Goal: Information Seeking & Learning: Learn about a topic

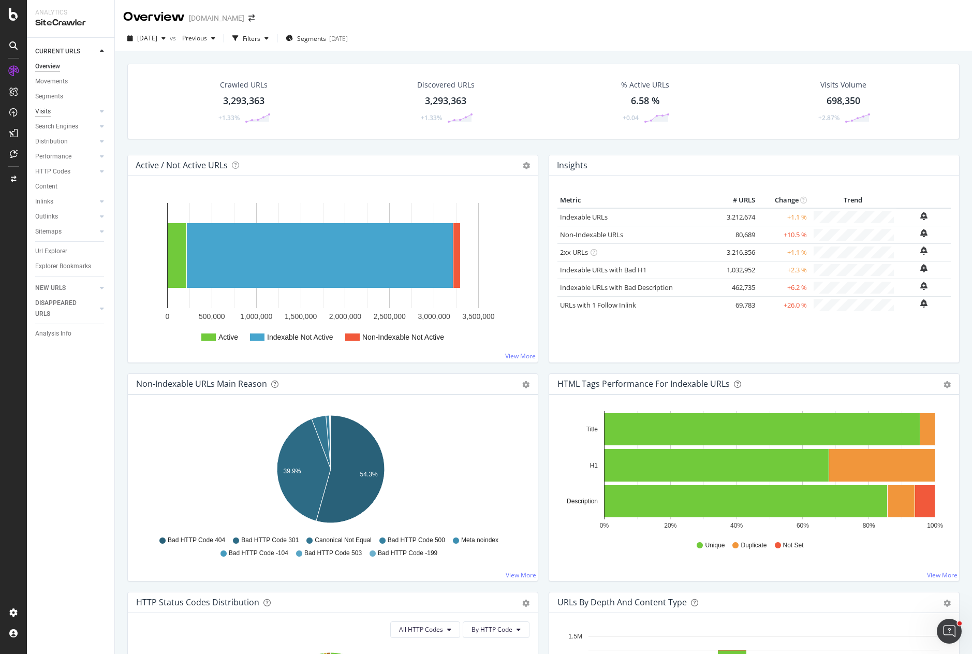
click at [48, 111] on div "Visits" at bounding box center [43, 111] width 16 height 11
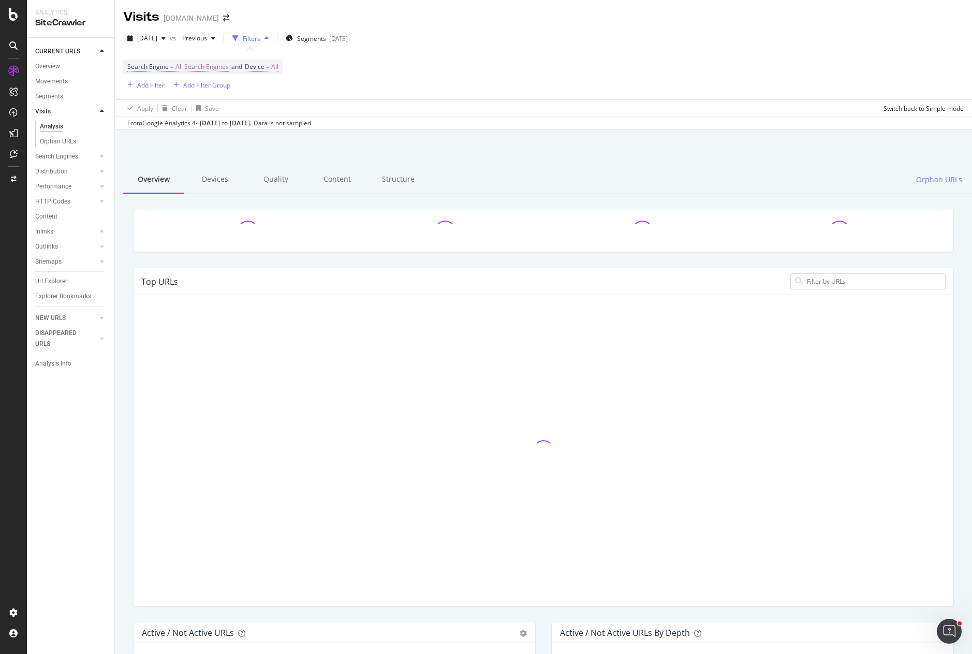
click at [126, 265] on div at bounding box center [543, 239] width 837 height 58
click at [326, 38] on span "Segments" at bounding box center [311, 38] width 29 height 9
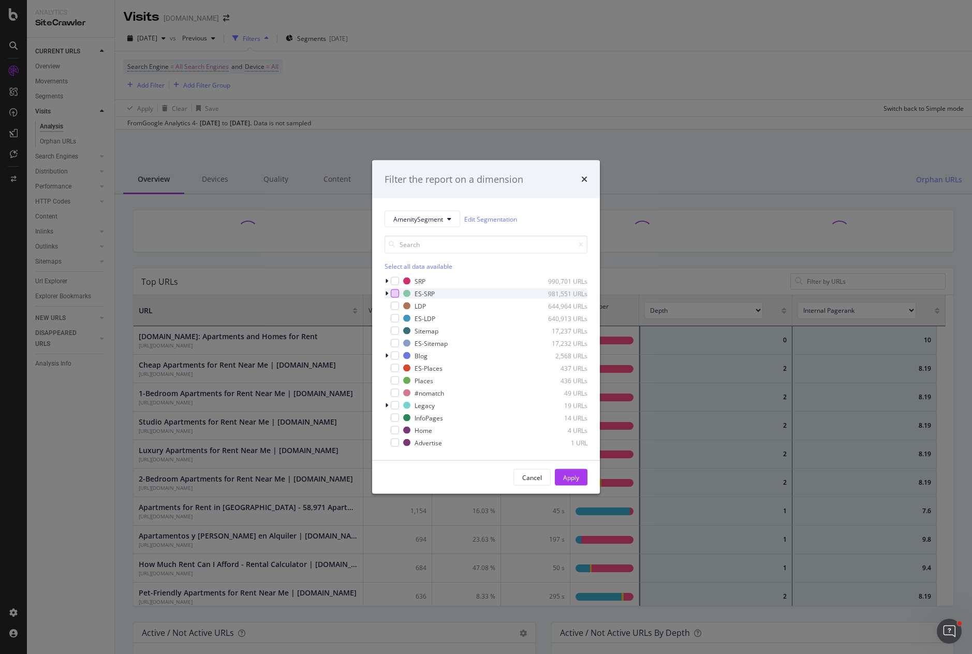
scroll to position [303, 805]
click at [387, 282] on icon "modal" at bounding box center [386, 281] width 3 height 6
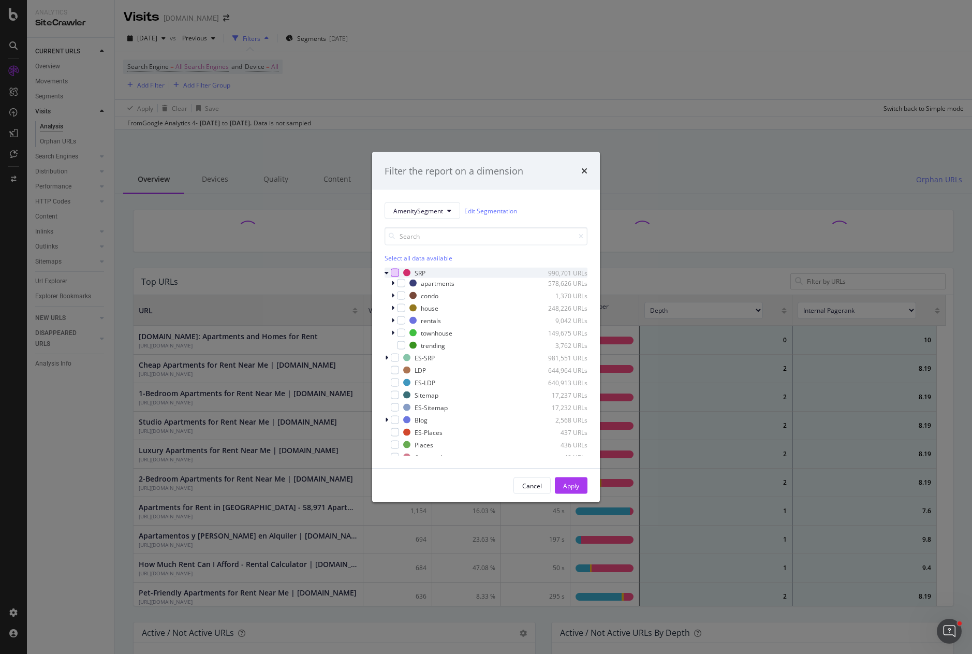
click at [395, 273] on div "modal" at bounding box center [395, 273] width 8 height 8
click at [571, 484] on div "Apply" at bounding box center [571, 485] width 16 height 9
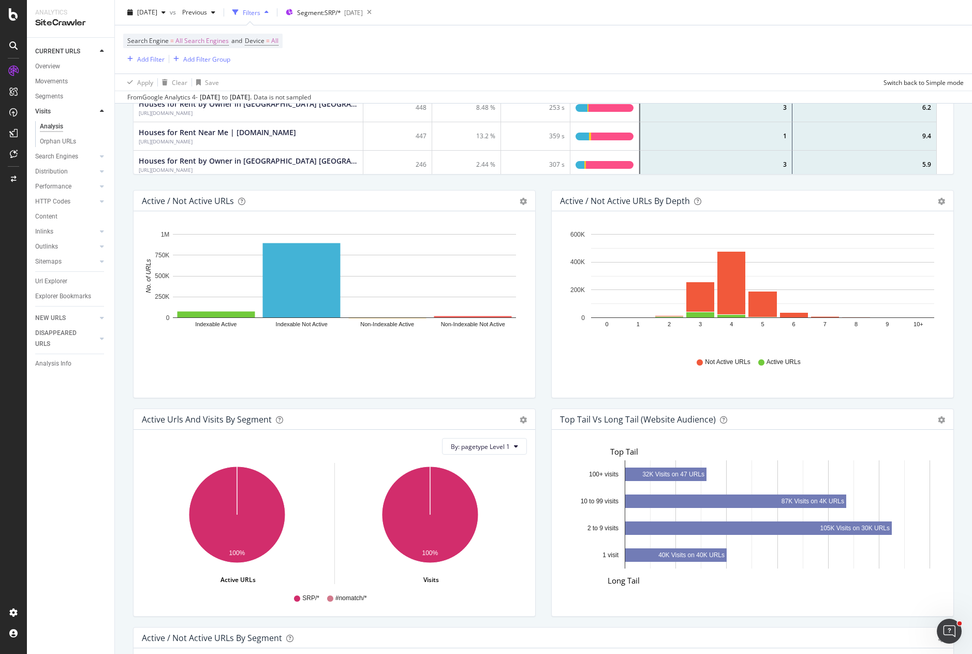
scroll to position [466, 0]
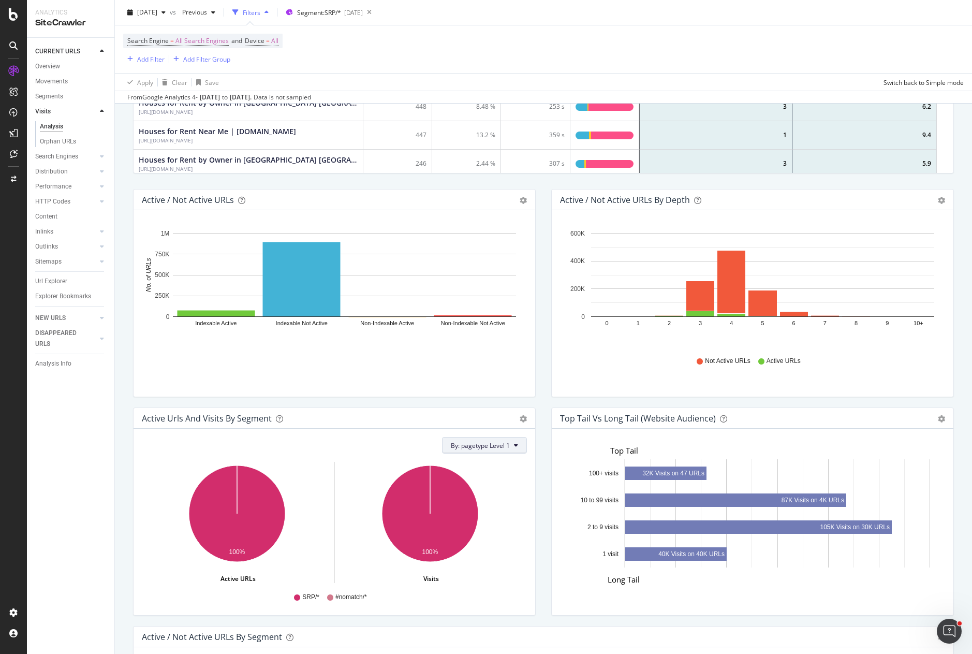
click at [490, 447] on span "By: pagetype Level 1" at bounding box center [480, 445] width 59 height 9
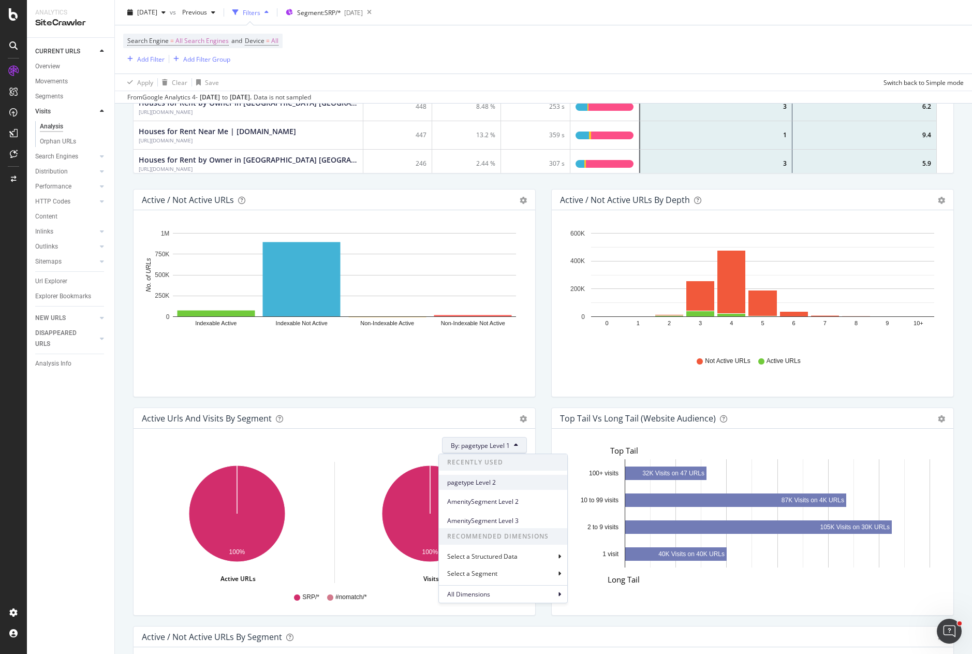
click at [489, 485] on span "pagetype Level 2" at bounding box center [503, 482] width 112 height 9
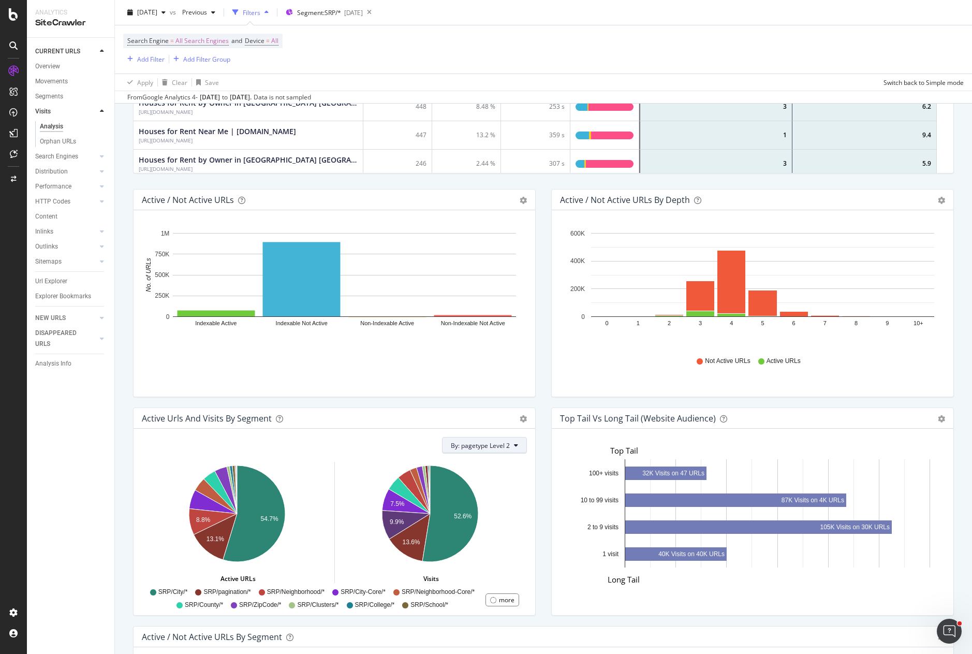
click at [501, 448] on span "By: pagetype Level 2" at bounding box center [480, 445] width 59 height 9
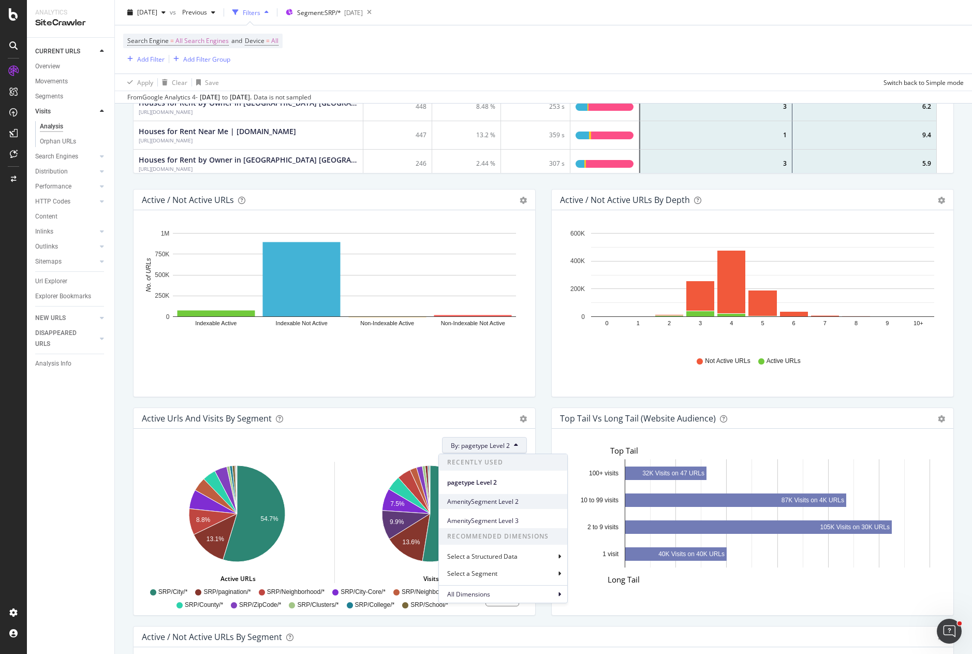
click at [501, 503] on span "AmenitySegment Level 2" at bounding box center [503, 501] width 112 height 9
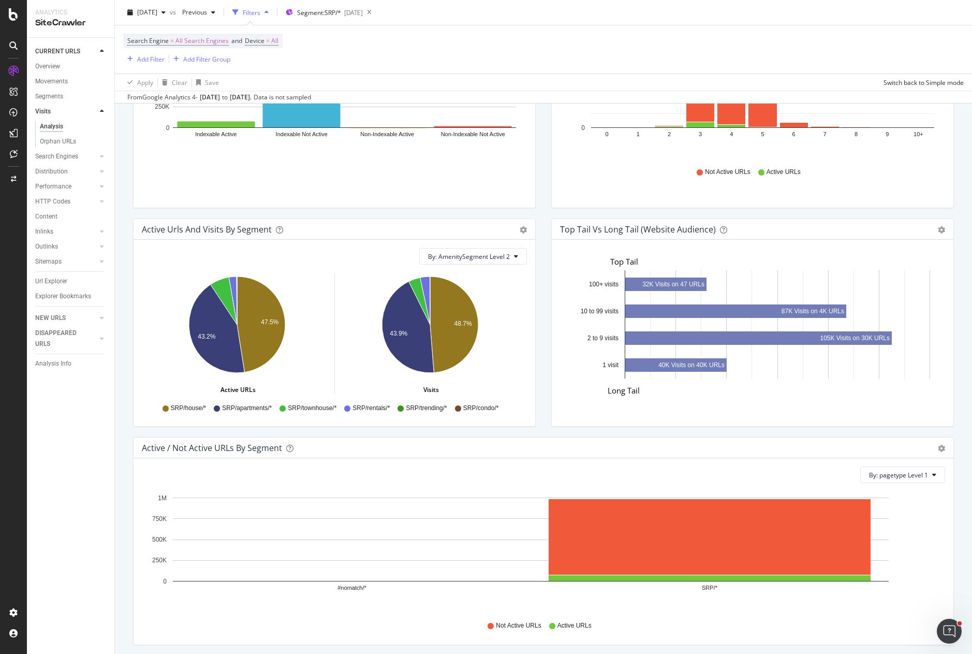
scroll to position [627, 0]
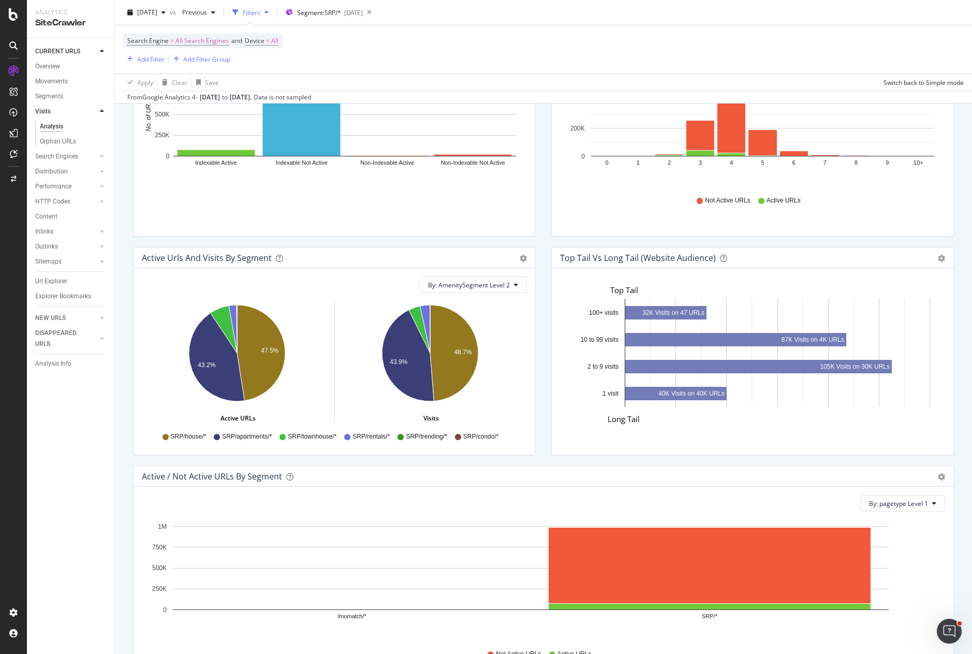
click at [409, 240] on div "Active / Not Active URLs Bar (by Value) Bar (by Percentage) Table Export as CSV…" at bounding box center [334, 137] width 418 height 219
click at [67, 138] on div "Orphan URLs" at bounding box center [58, 141] width 36 height 11
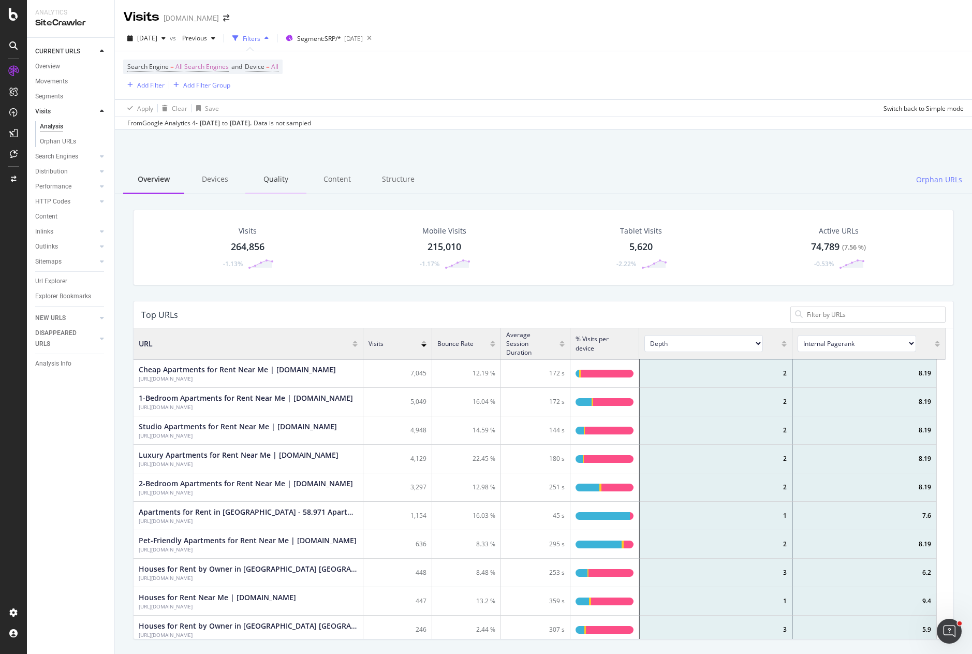
scroll to position [303, 805]
click at [153, 226] on div "Visits 264,856 -1.13%" at bounding box center [247, 248] width 197 height 54
click at [65, 153] on div "Search Engines" at bounding box center [56, 156] width 43 height 11
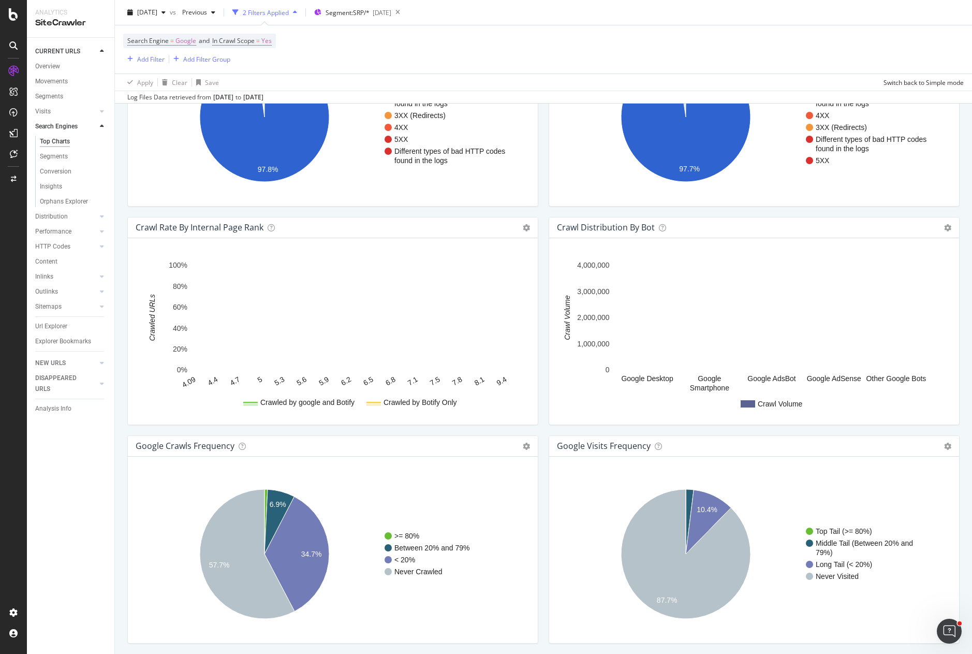
scroll to position [987, 0]
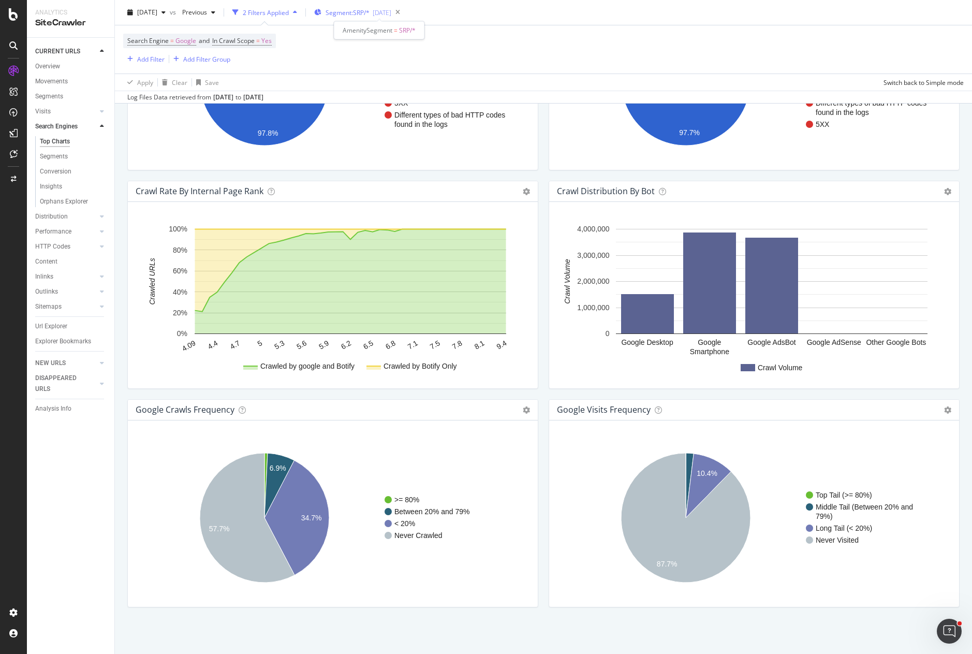
click at [391, 12] on div "[DATE]" at bounding box center [382, 12] width 19 height 9
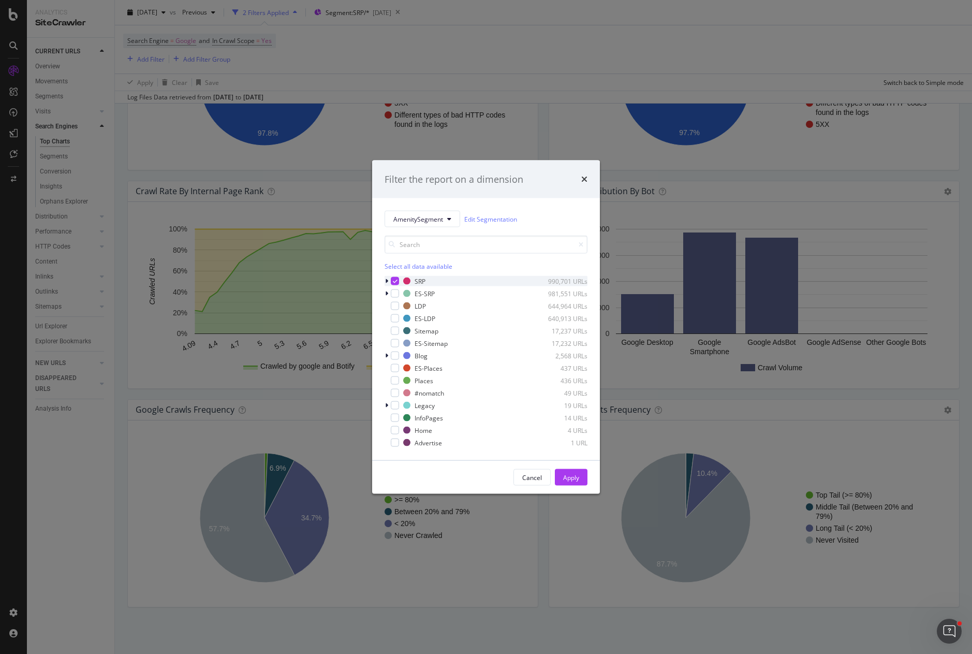
click at [387, 281] on icon "modal" at bounding box center [386, 281] width 3 height 6
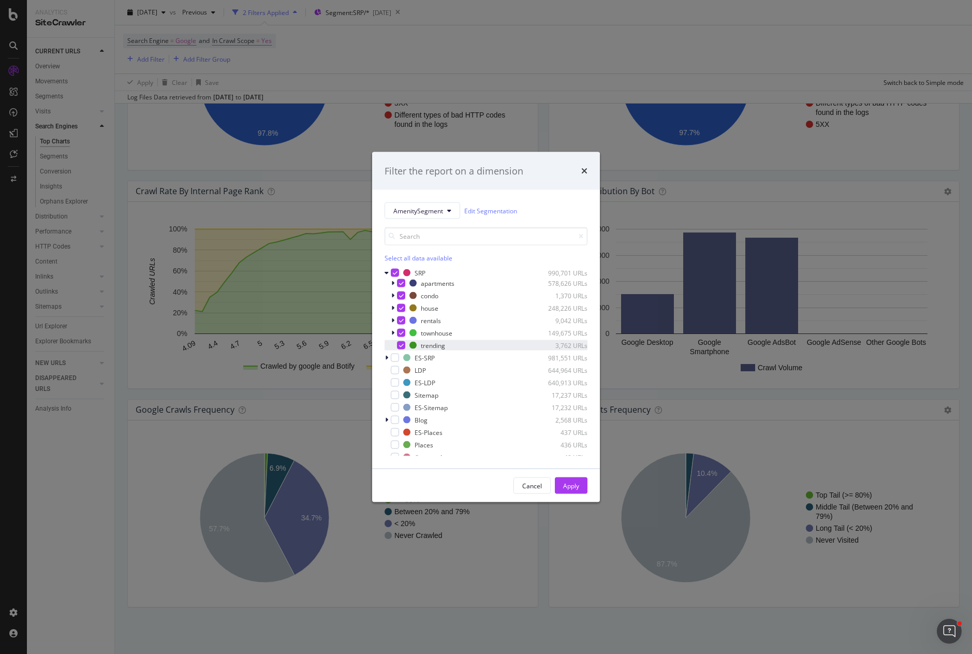
click at [400, 345] on icon "modal" at bounding box center [401, 345] width 5 height 5
click at [431, 240] on input "modal" at bounding box center [486, 236] width 203 height 18
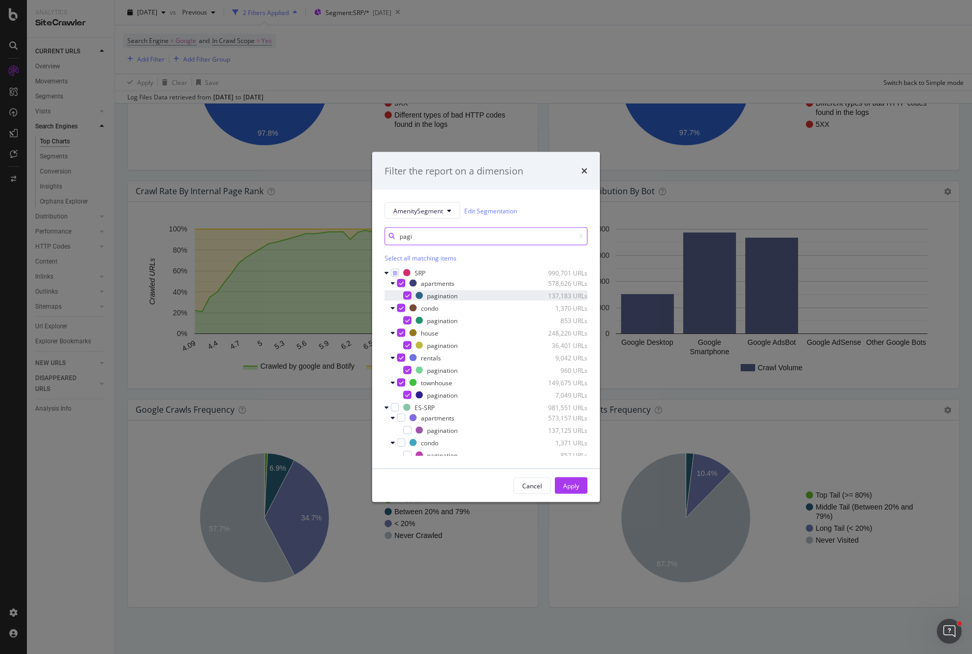
type input "pagi"
click at [408, 295] on icon "modal" at bounding box center [407, 295] width 5 height 5
click at [408, 320] on icon "modal" at bounding box center [407, 320] width 5 height 5
click at [404, 346] on div "modal" at bounding box center [407, 345] width 8 height 8
click at [409, 368] on icon "modal" at bounding box center [407, 370] width 5 height 5
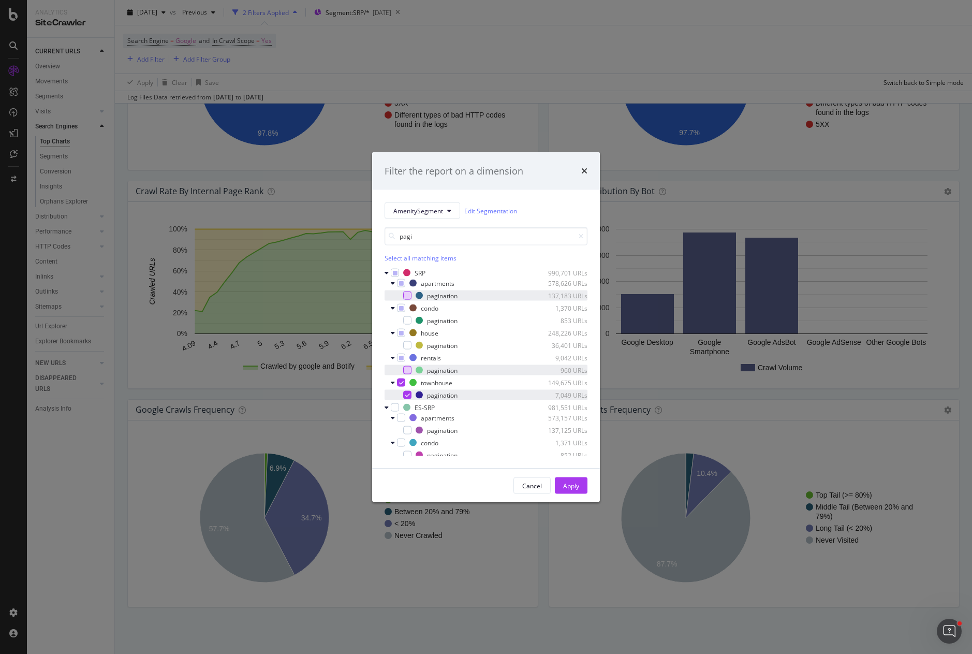
click at [405, 394] on icon "modal" at bounding box center [407, 394] width 5 height 5
click at [576, 485] on div "Apply" at bounding box center [571, 485] width 16 height 9
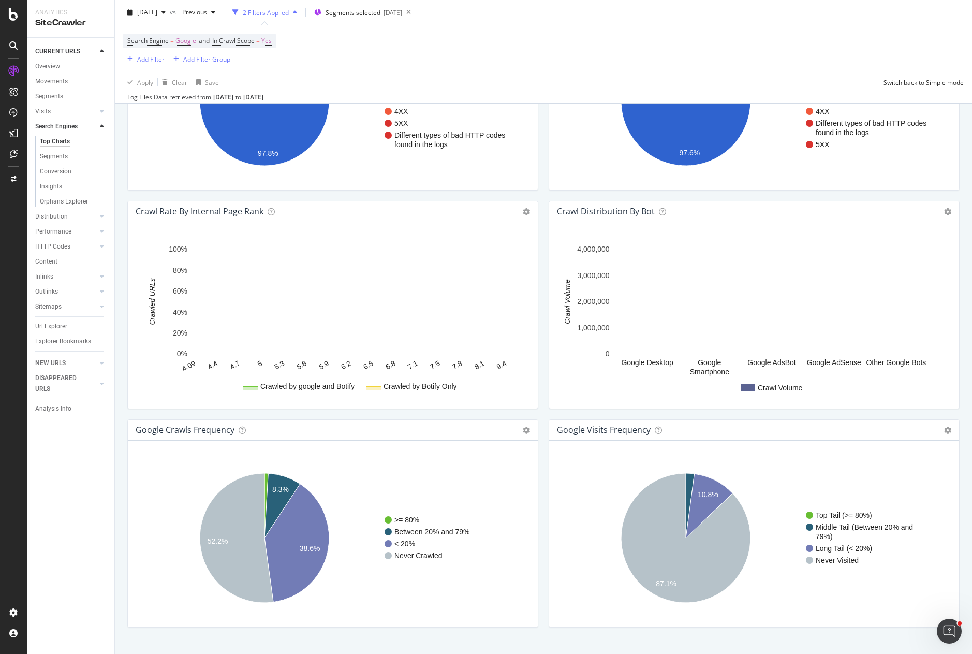
scroll to position [987, 0]
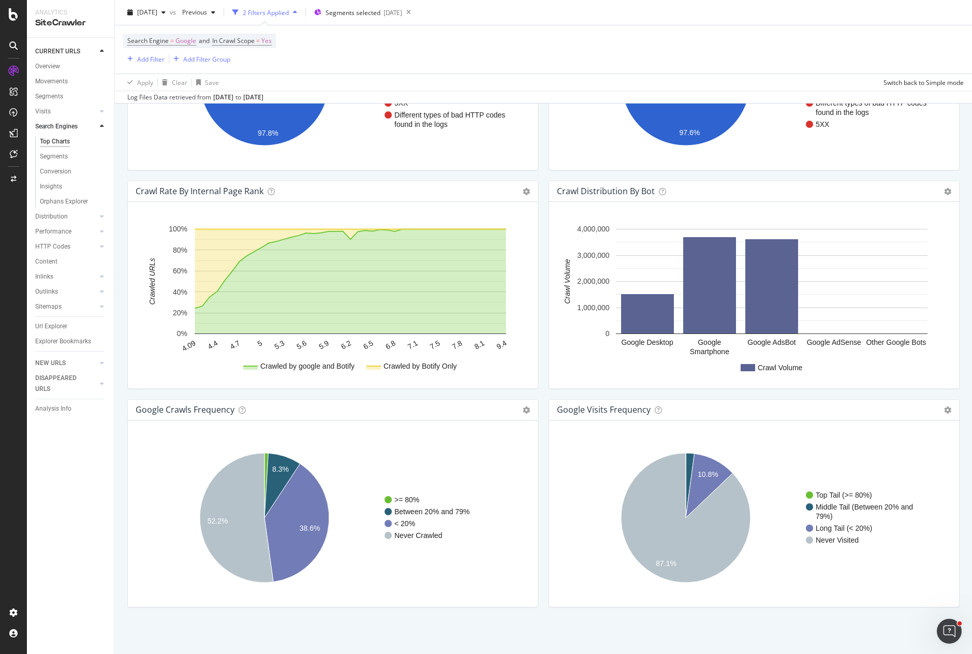
click at [544, 394] on div "Crawl Distribution By Bot Chart (by Value) Table Expand Export as CSV Export as…" at bounding box center [754, 290] width 421 height 219
click at [842, 589] on rect "A chart." at bounding box center [753, 518] width 390 height 162
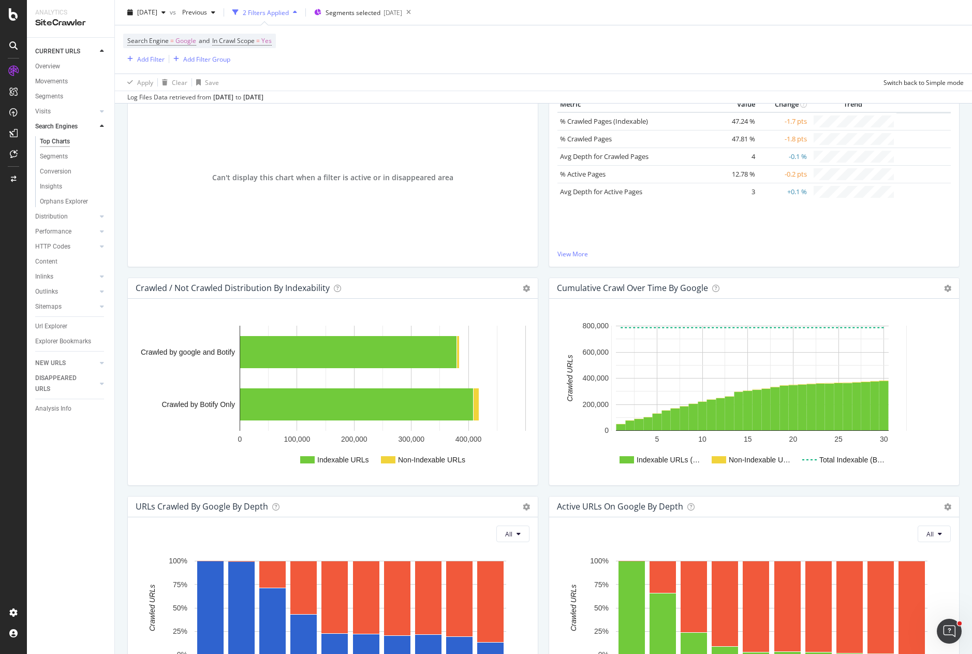
scroll to position [311, 0]
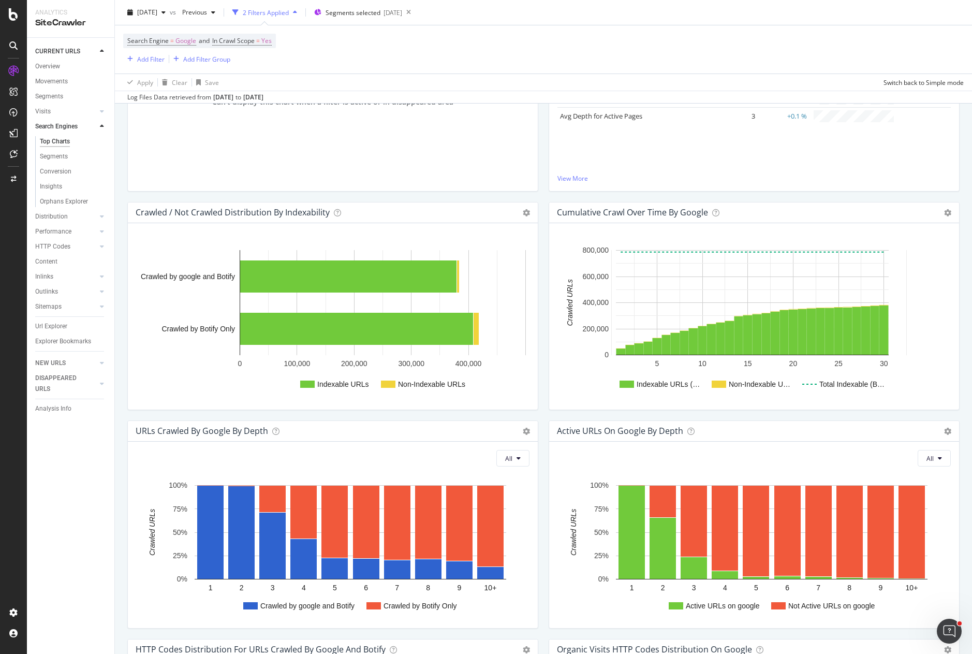
click at [904, 304] on rect "A chart." at bounding box center [753, 321] width 390 height 162
click at [544, 196] on div "Insights Metric Value Change Trend % Crawled Pages (Indexable) 47.24 % -1.7 pts…" at bounding box center [754, 92] width 421 height 219
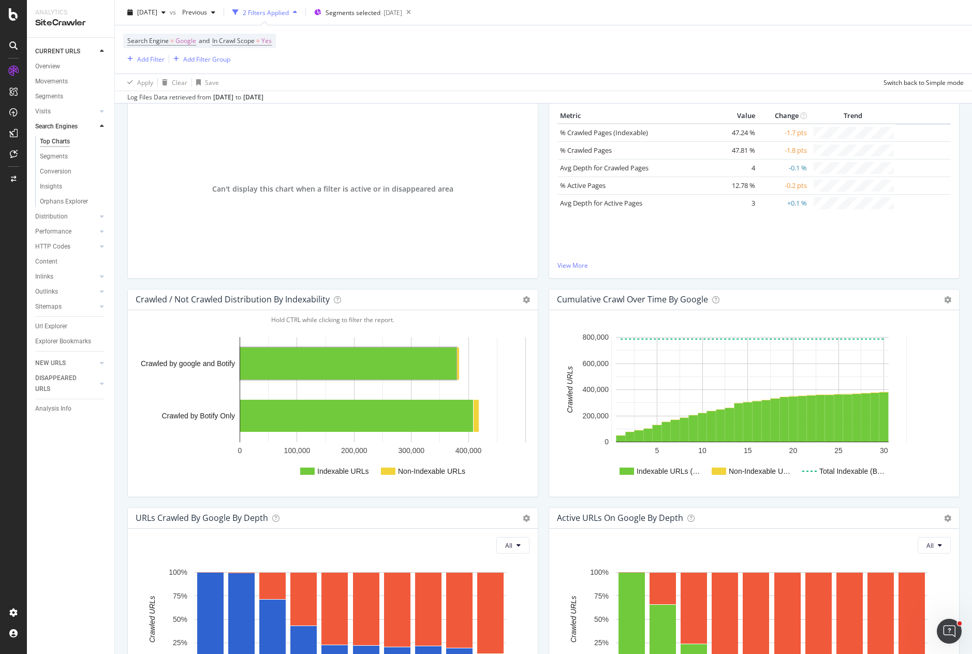
scroll to position [207, 0]
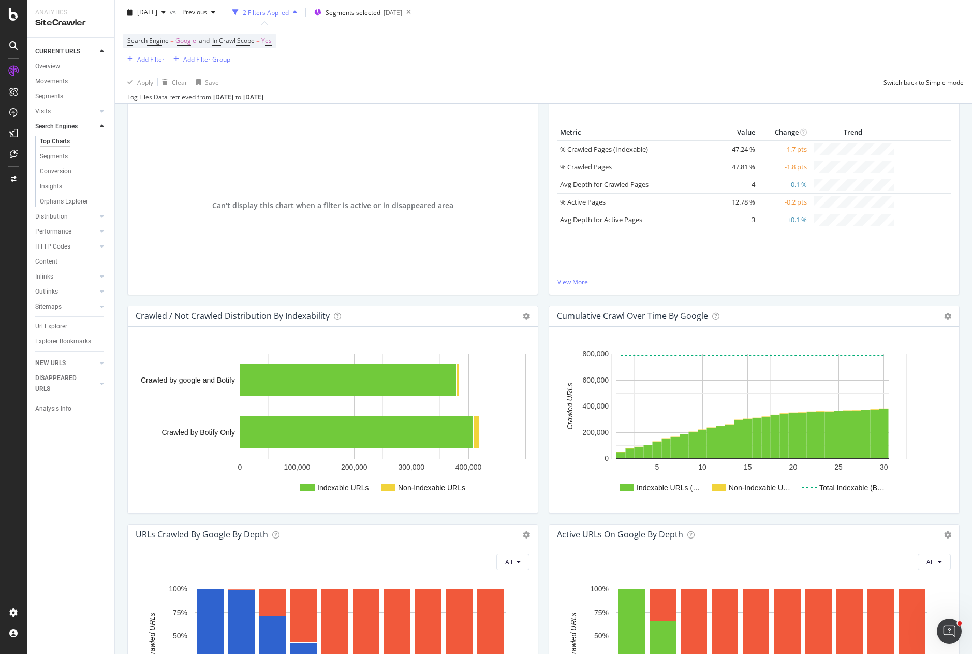
click at [450, 67] on div "Search Engine = Google and In Crawl Scope = Yes Add Filter Add Filter Group" at bounding box center [543, 49] width 841 height 48
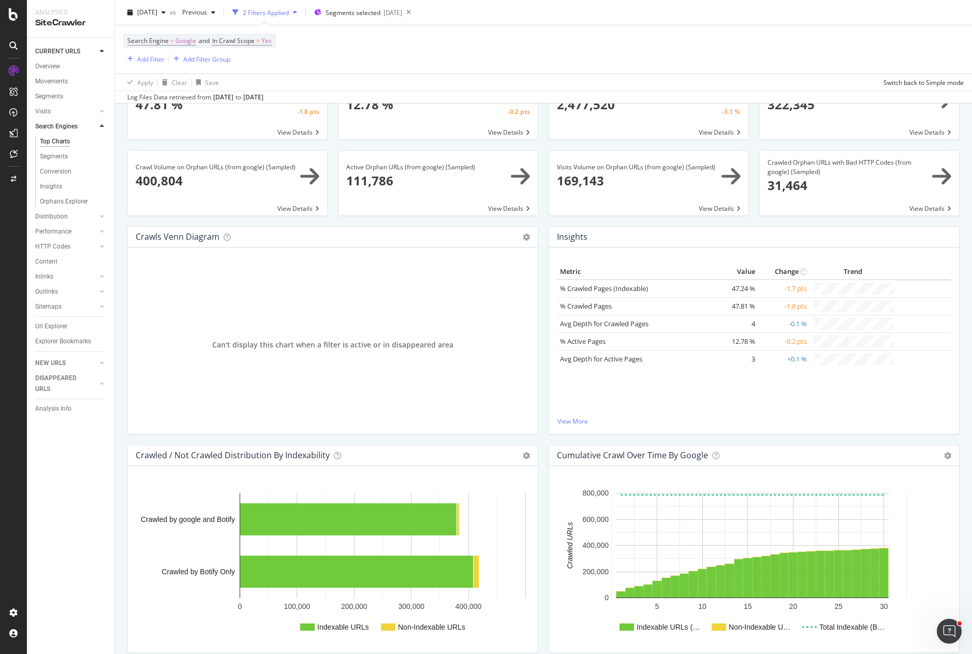
scroll to position [0, 0]
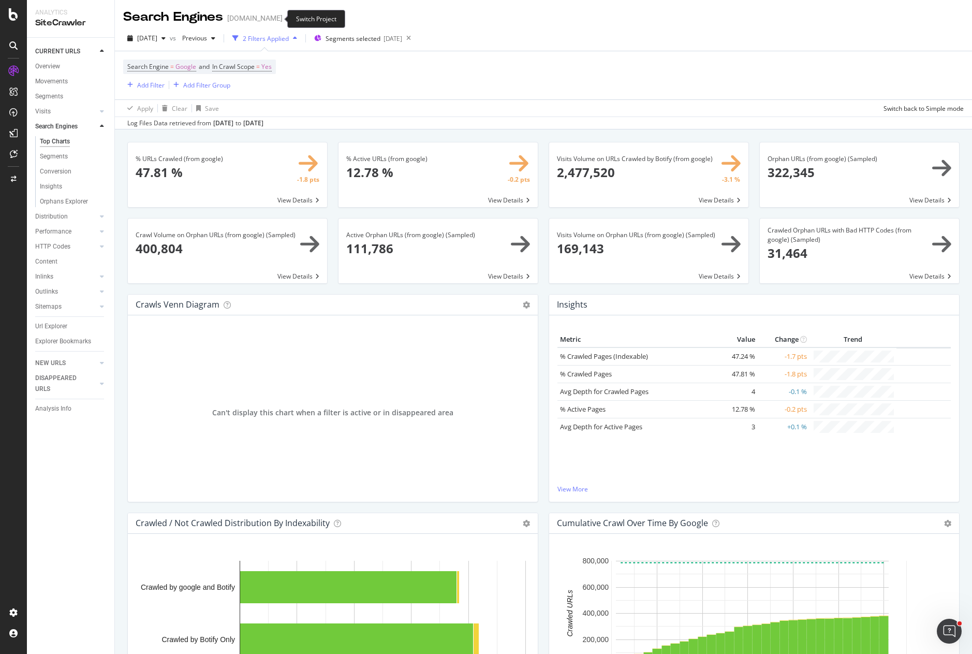
click at [287, 20] on icon "arrow-right-arrow-left" at bounding box center [290, 17] width 6 height 7
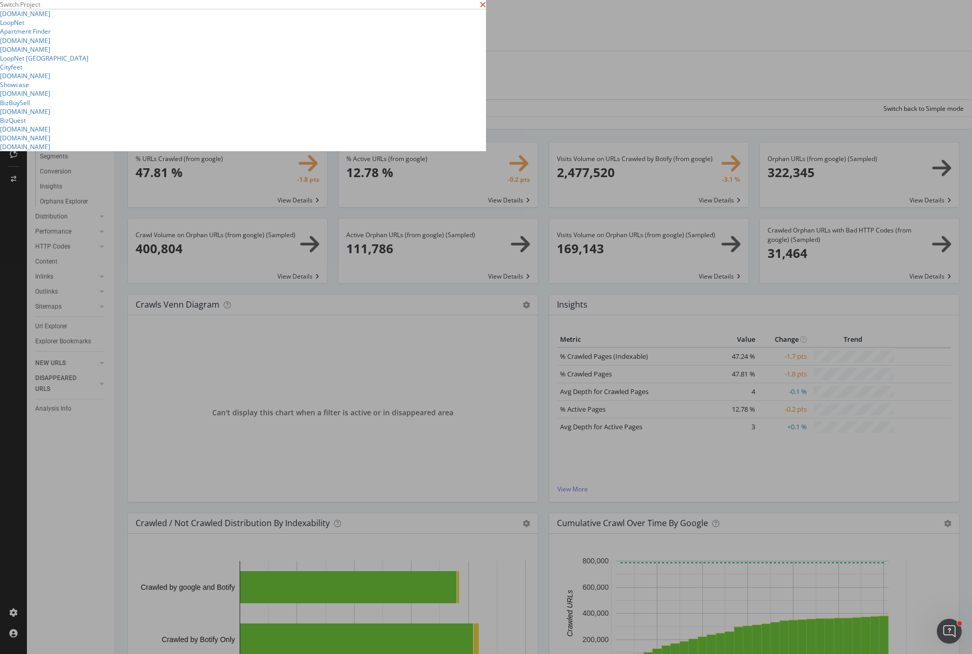
drag, startPoint x: 192, startPoint y: 83, endPoint x: 792, endPoint y: 19, distance: 603.5
click at [486, 9] on div "Switch Project" at bounding box center [243, 4] width 486 height 9
click at [486, 9] on icon "times" at bounding box center [483, 5] width 6 height 8
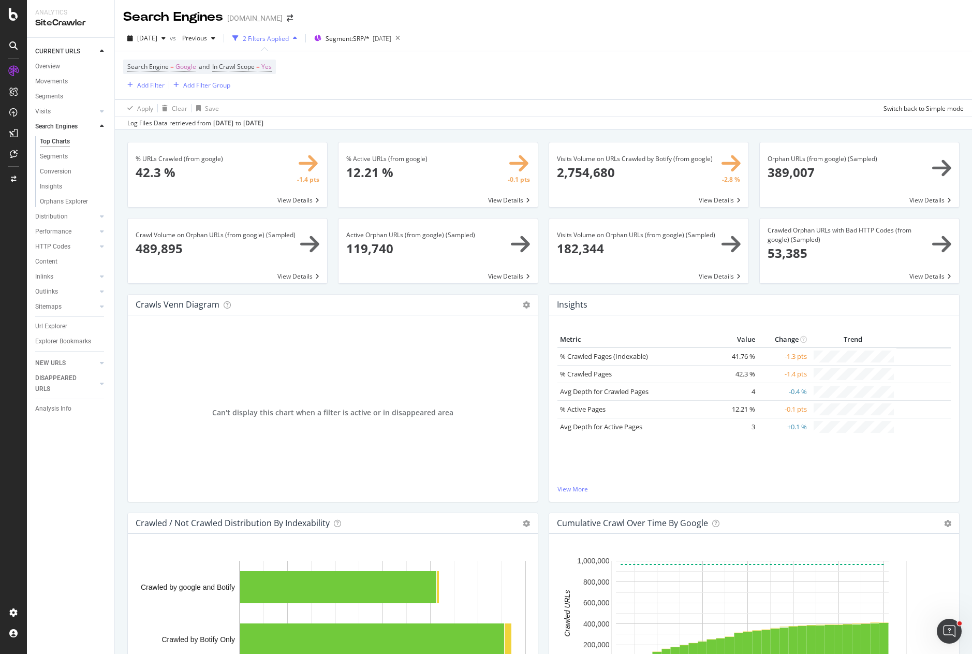
drag, startPoint x: 58, startPoint y: 97, endPoint x: 439, endPoint y: 40, distance: 384.8
click at [58, 97] on div "Segments" at bounding box center [49, 96] width 28 height 11
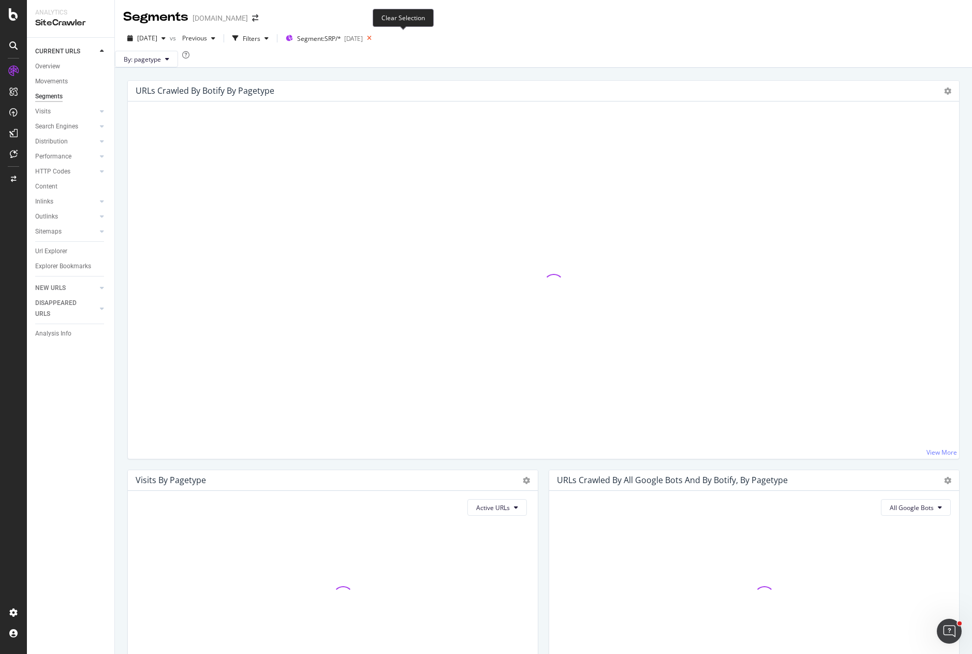
click at [376, 39] on icon at bounding box center [369, 38] width 13 height 14
click at [315, 40] on div "Segments [DATE]" at bounding box center [317, 38] width 62 height 9
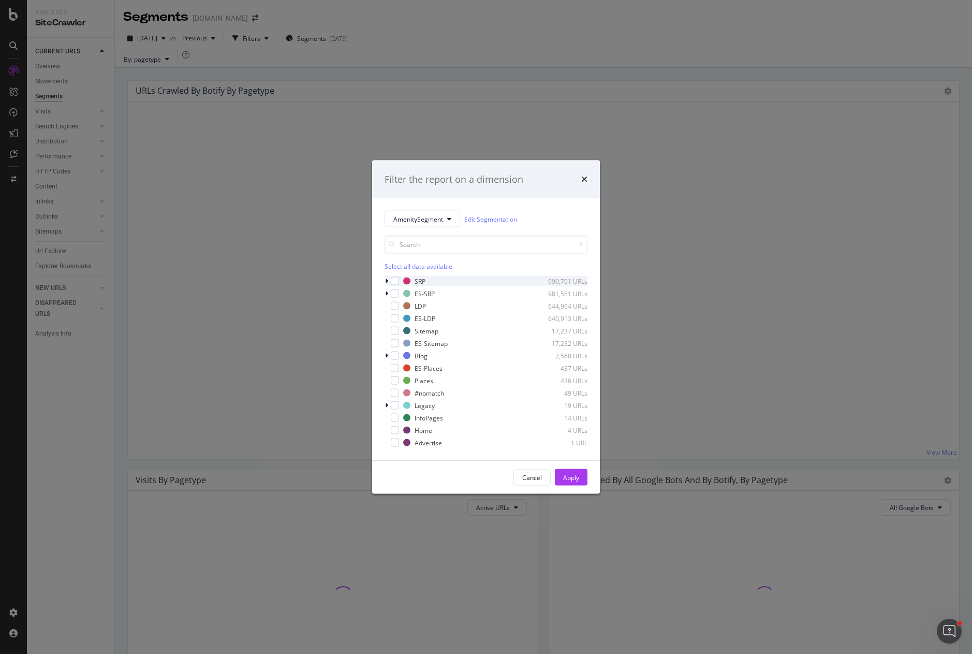
click at [385, 278] on icon "modal" at bounding box center [386, 281] width 3 height 6
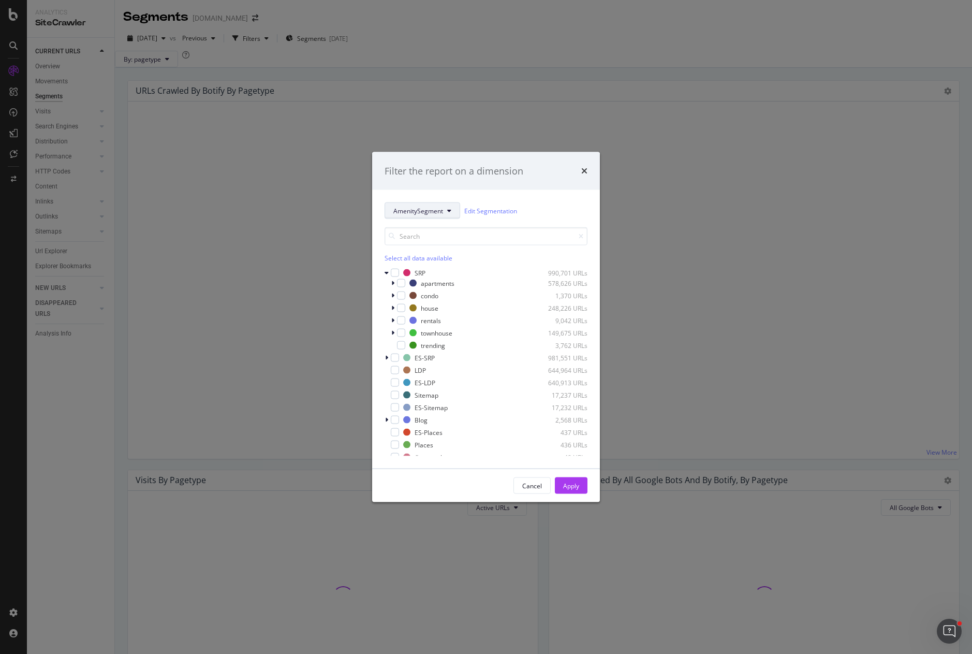
click at [423, 208] on span "AmenitySegment" at bounding box center [419, 210] width 50 height 9
click at [422, 244] on span "pagetype" at bounding box center [427, 247] width 67 height 9
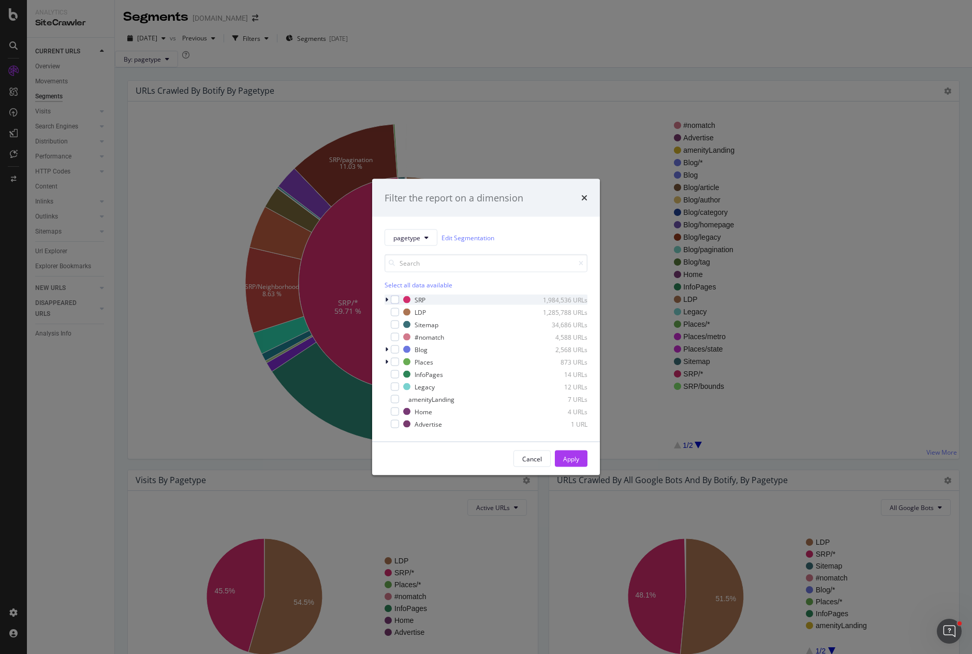
click at [386, 298] on icon "modal" at bounding box center [386, 300] width 3 height 6
